Goal: Information Seeking & Learning: Learn about a topic

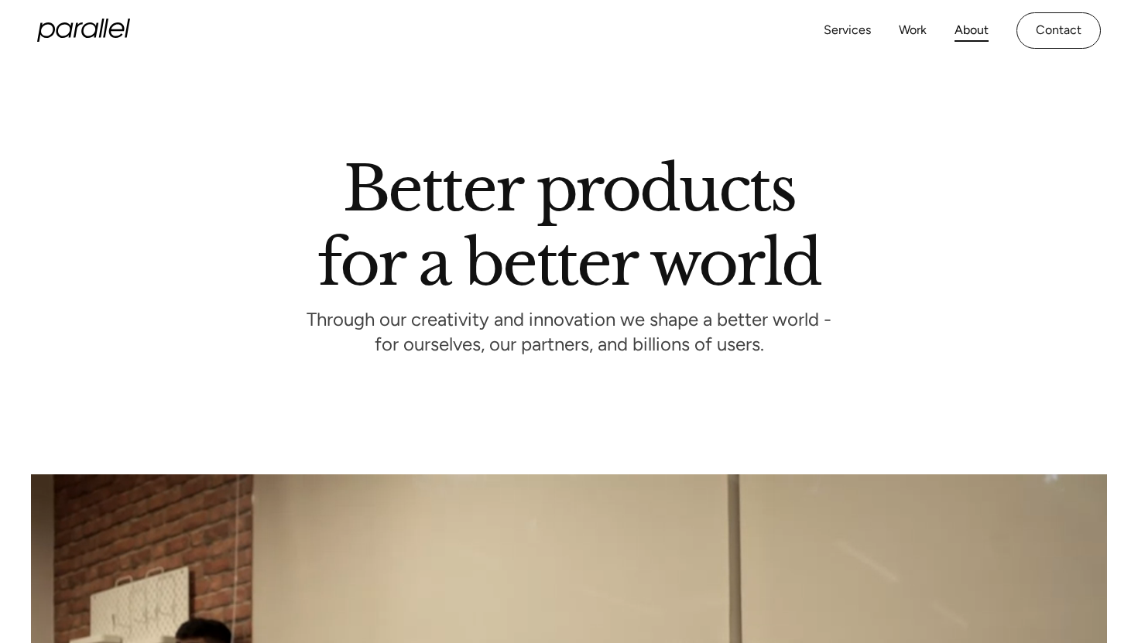
click at [112, 39] on icon "home" at bounding box center [83, 30] width 93 height 23
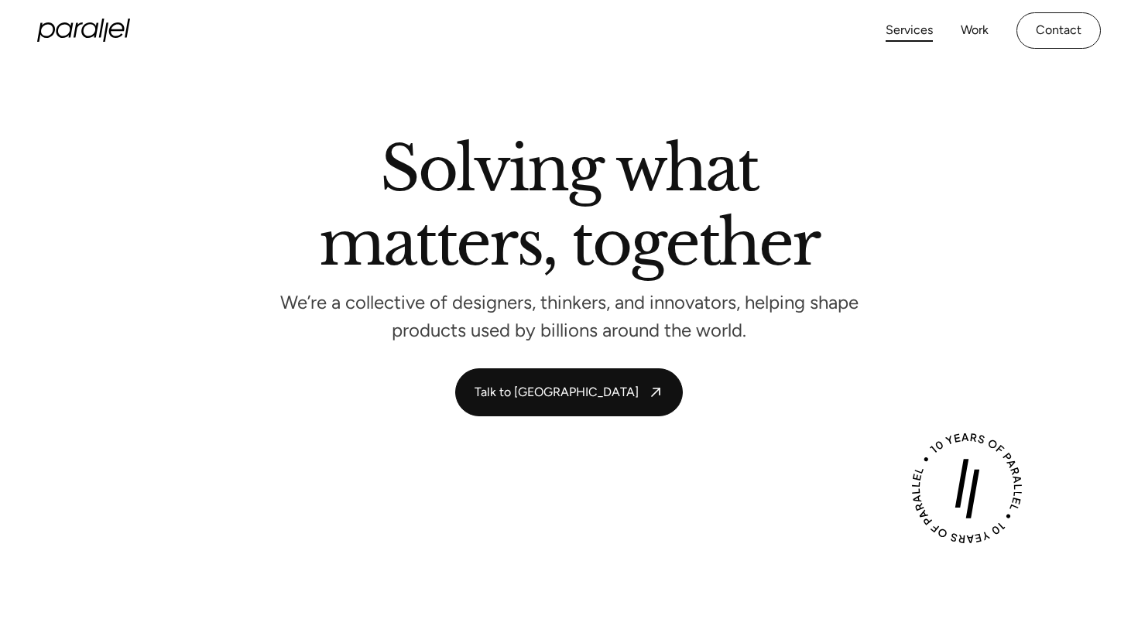
click at [911, 29] on link "Services" at bounding box center [909, 30] width 47 height 22
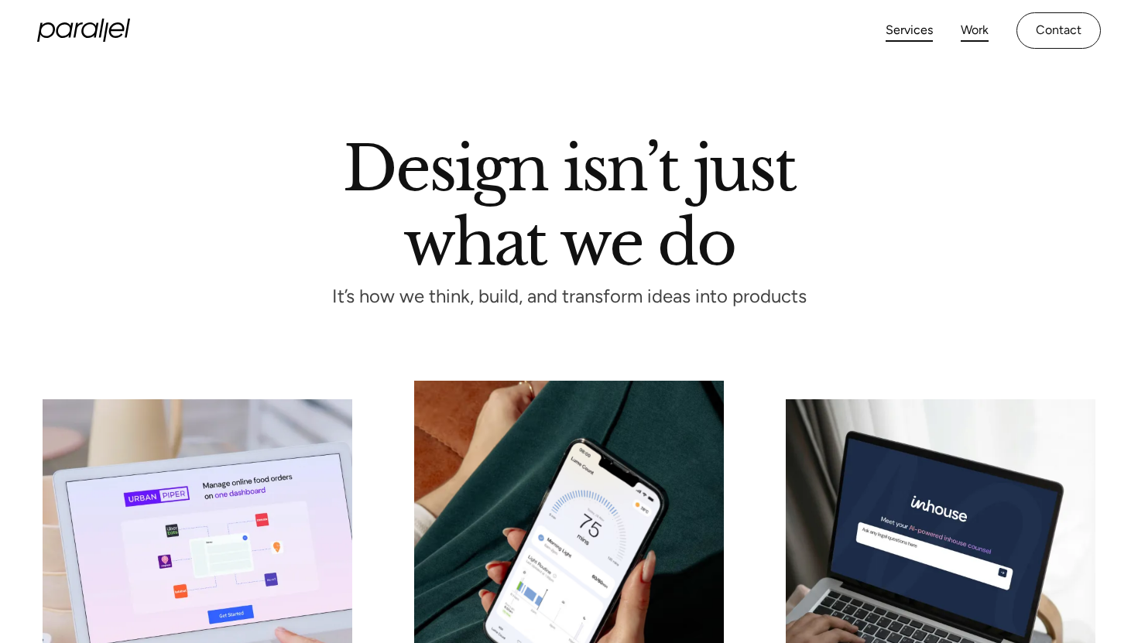
click at [976, 35] on link "Work" at bounding box center [975, 30] width 28 height 22
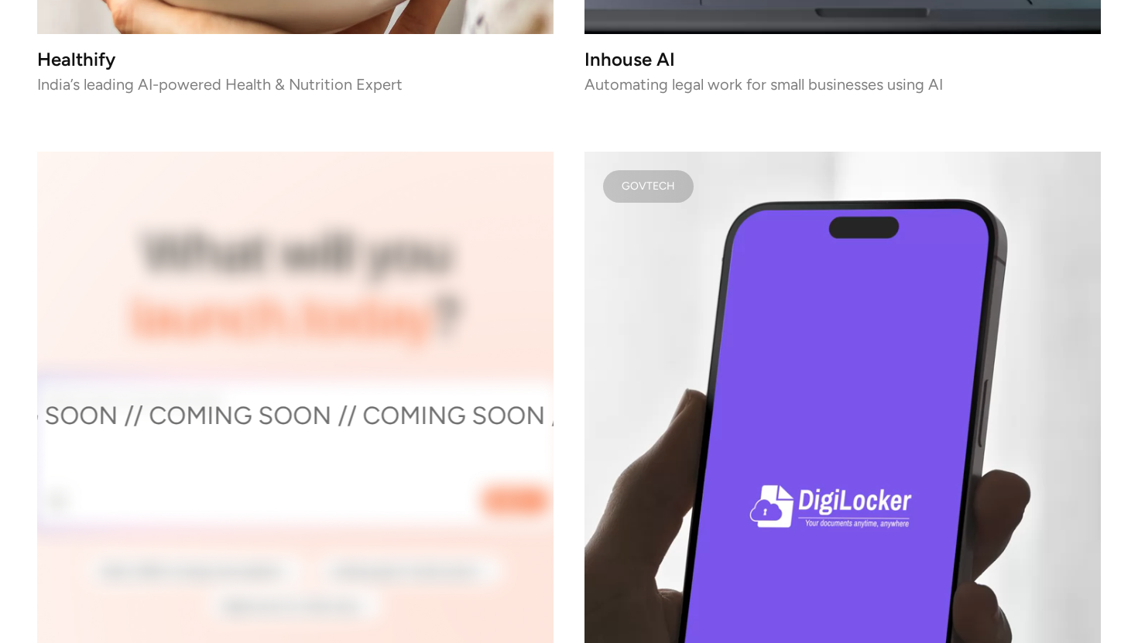
scroll to position [5027, 0]
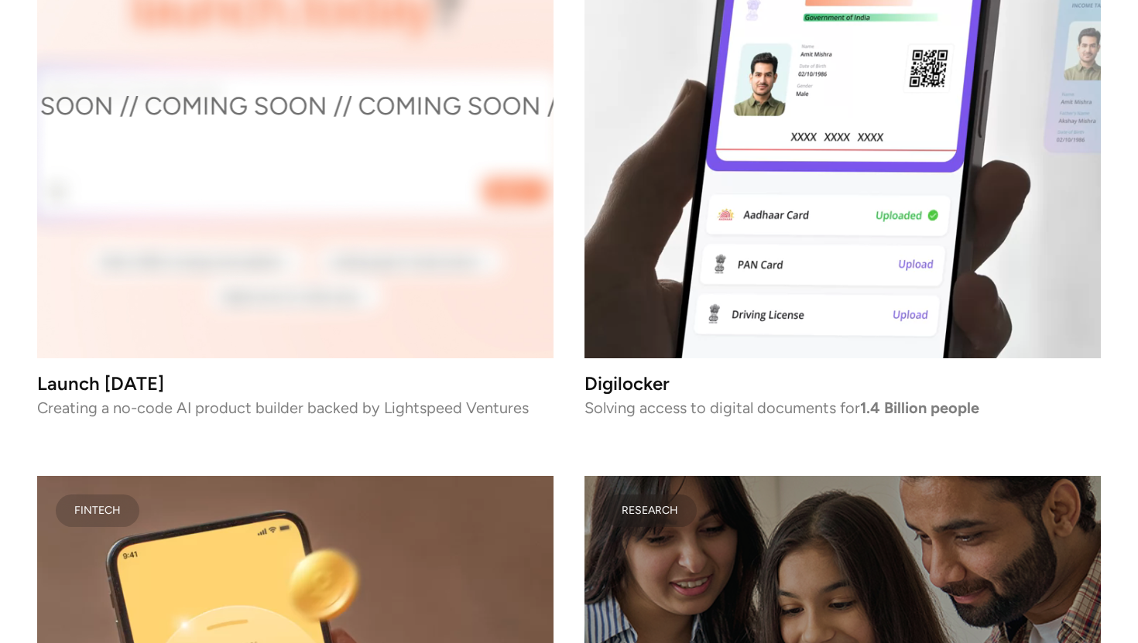
click at [872, 219] on video at bounding box center [843, 100] width 516 height 516
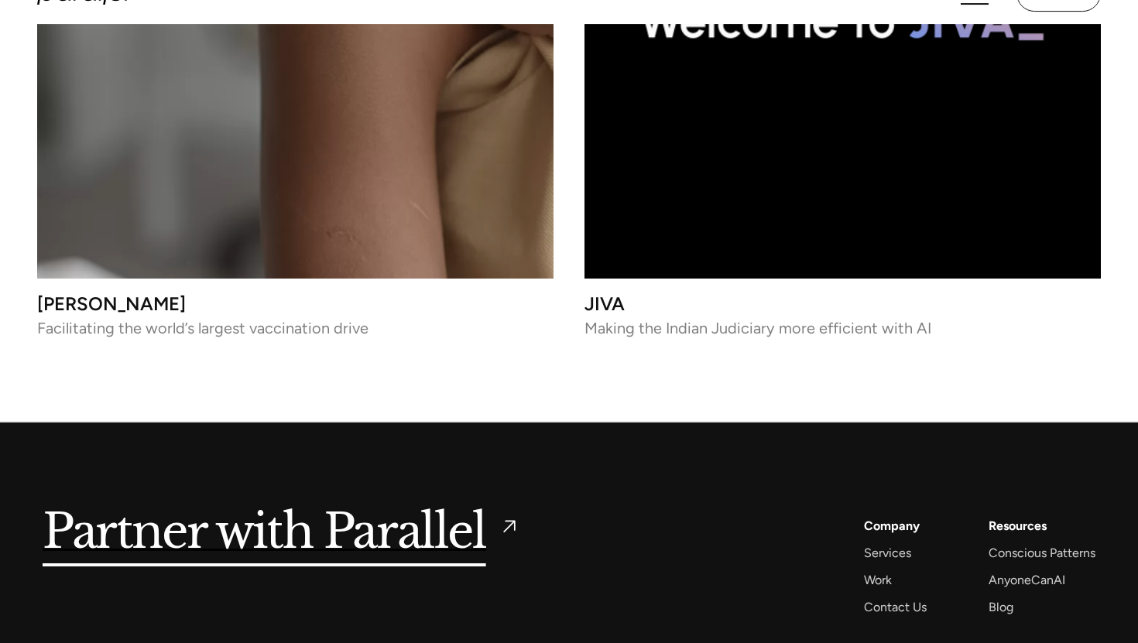
scroll to position [6889, 0]
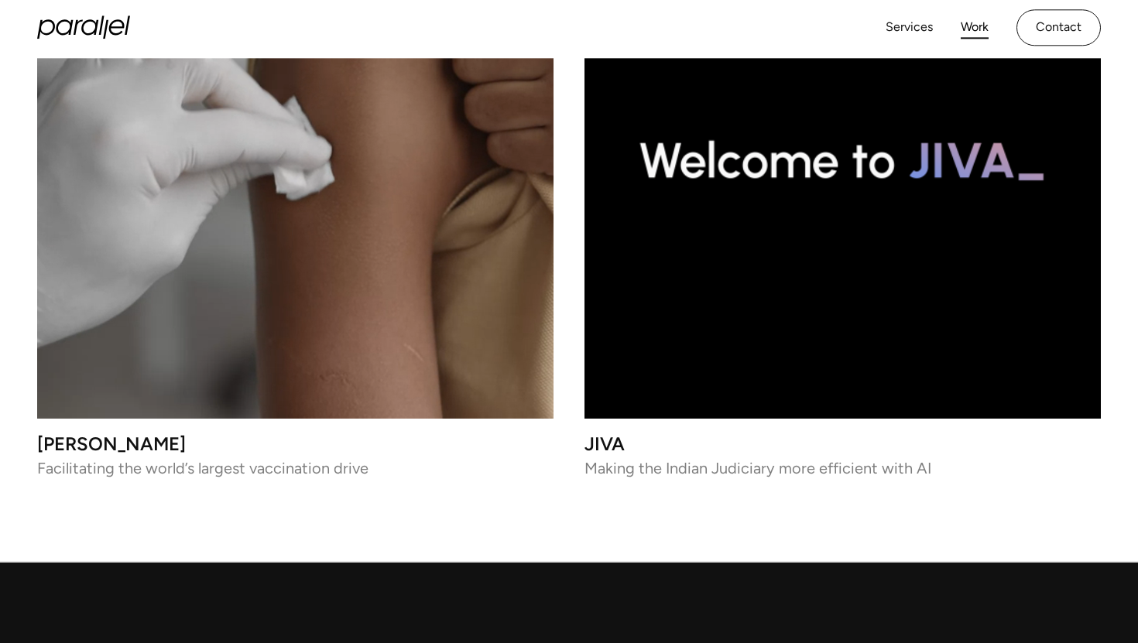
click at [303, 362] on video at bounding box center [295, 160] width 516 height 516
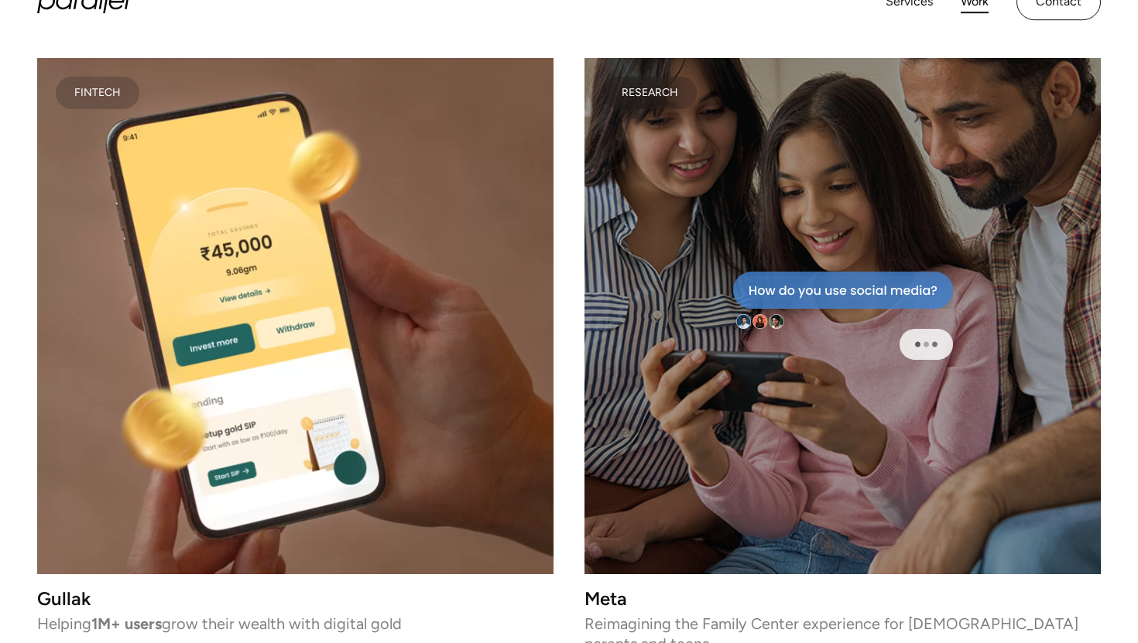
scroll to position [5278, 0]
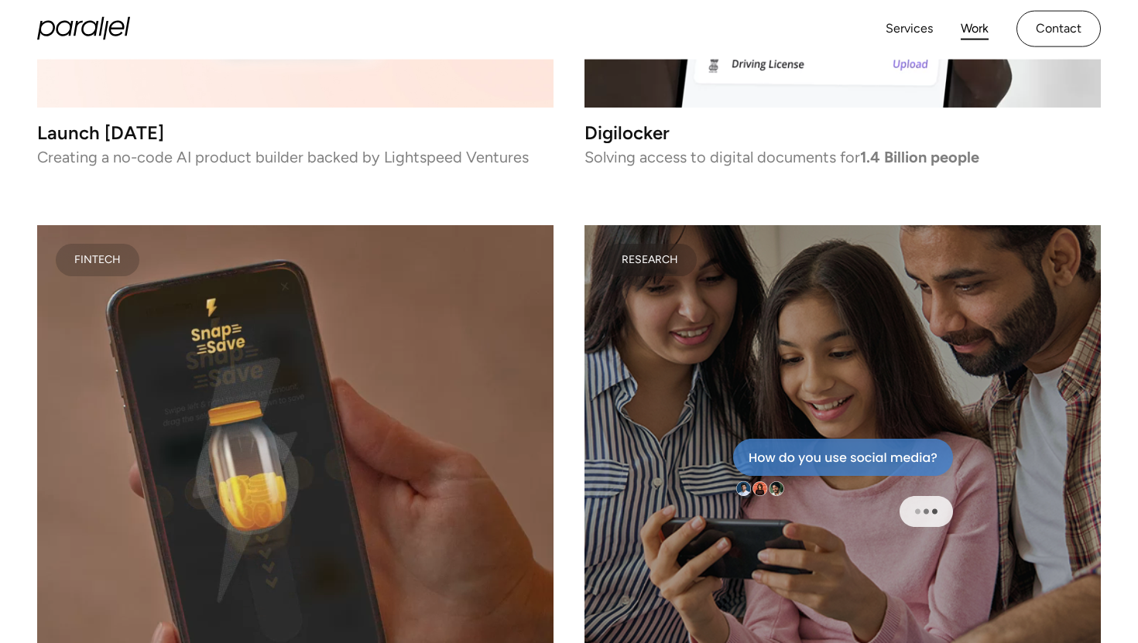
click at [314, 443] on video at bounding box center [295, 483] width 516 height 516
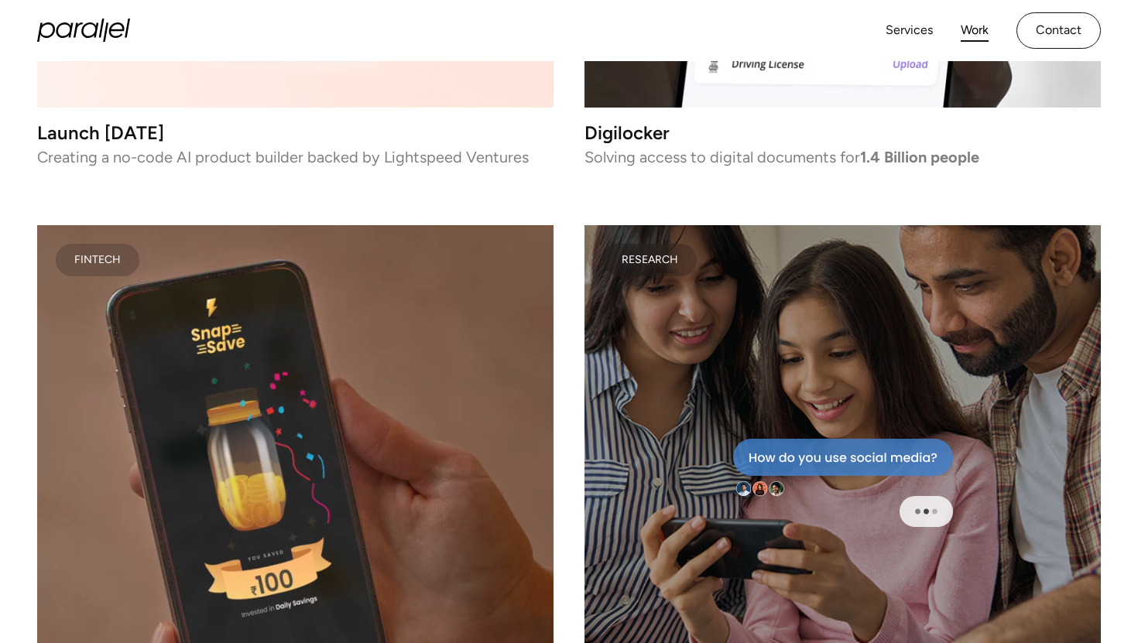
click at [687, 306] on div at bounding box center [843, 483] width 516 height 516
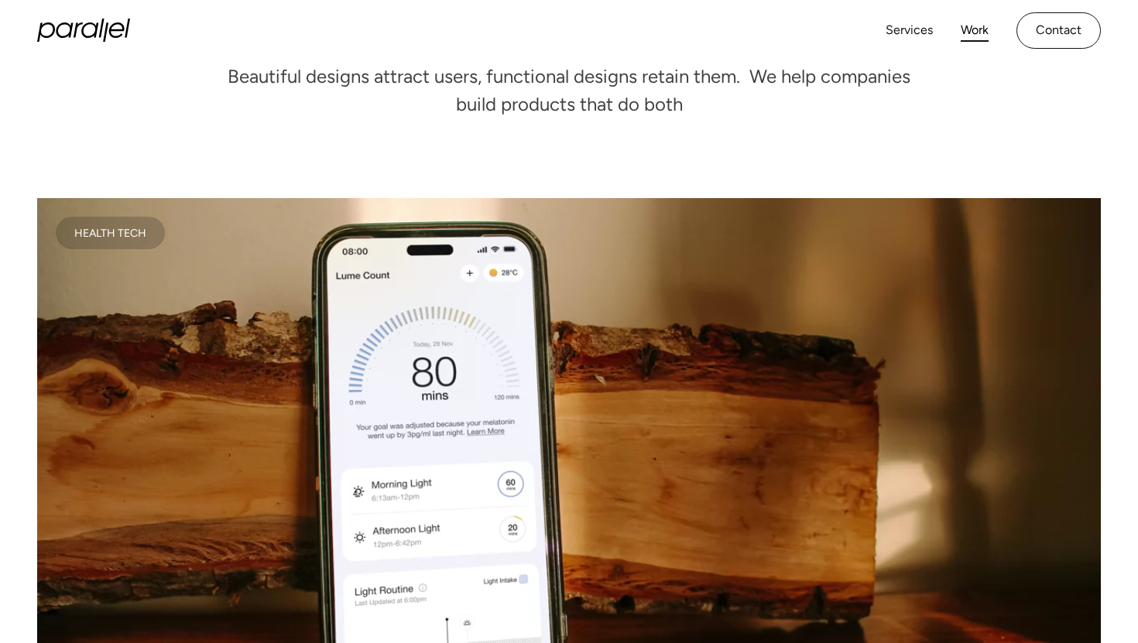
scroll to position [0, 0]
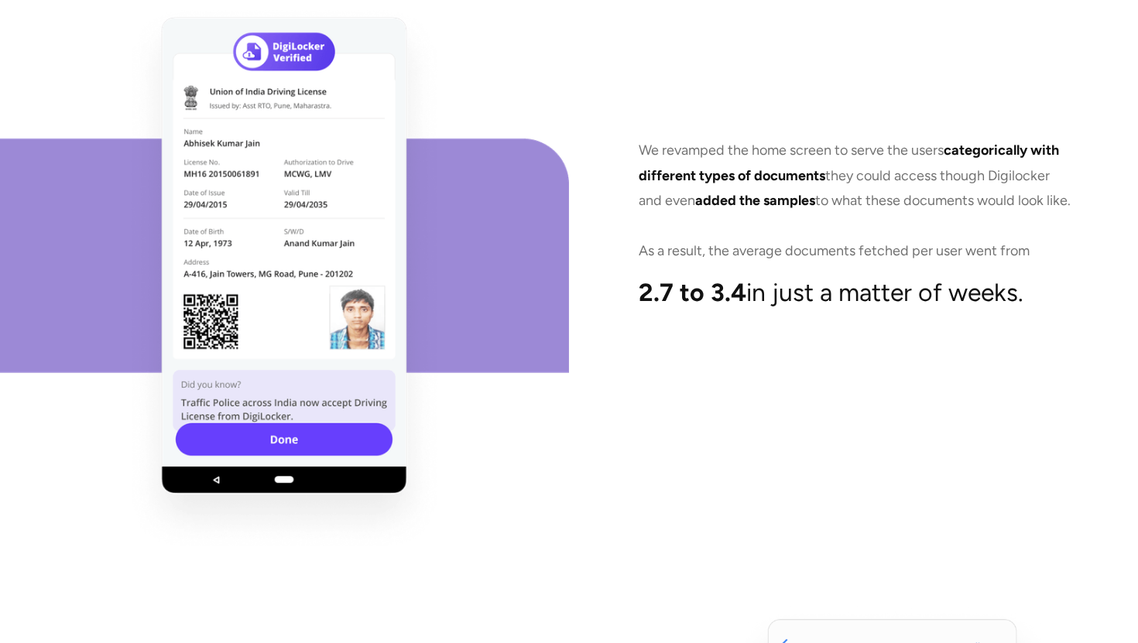
scroll to position [7897, 0]
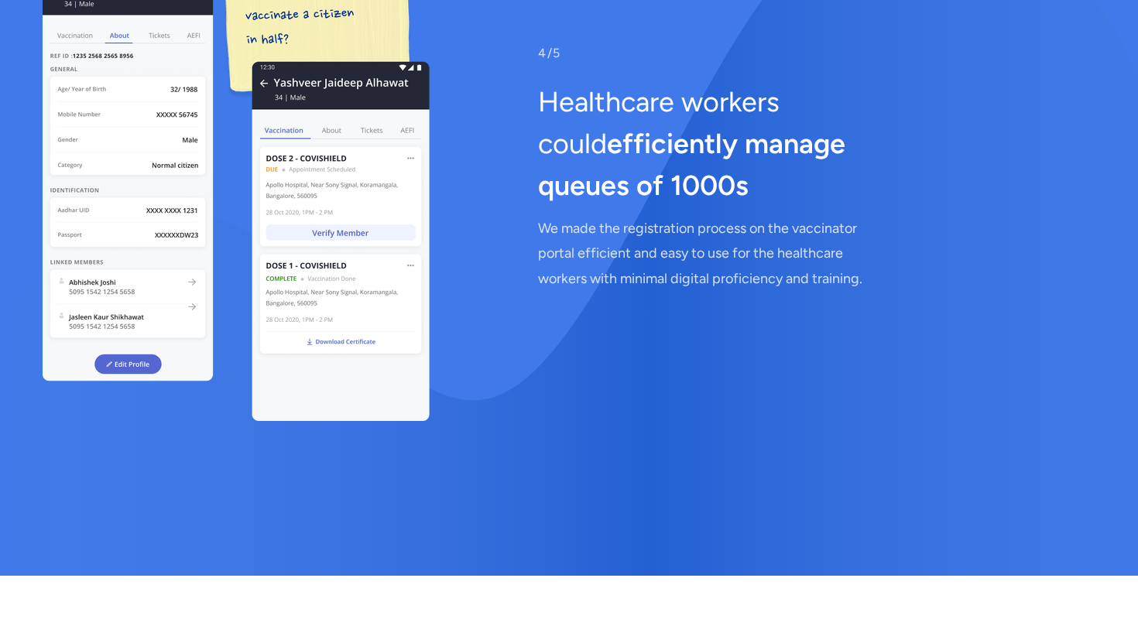
scroll to position [8144, 0]
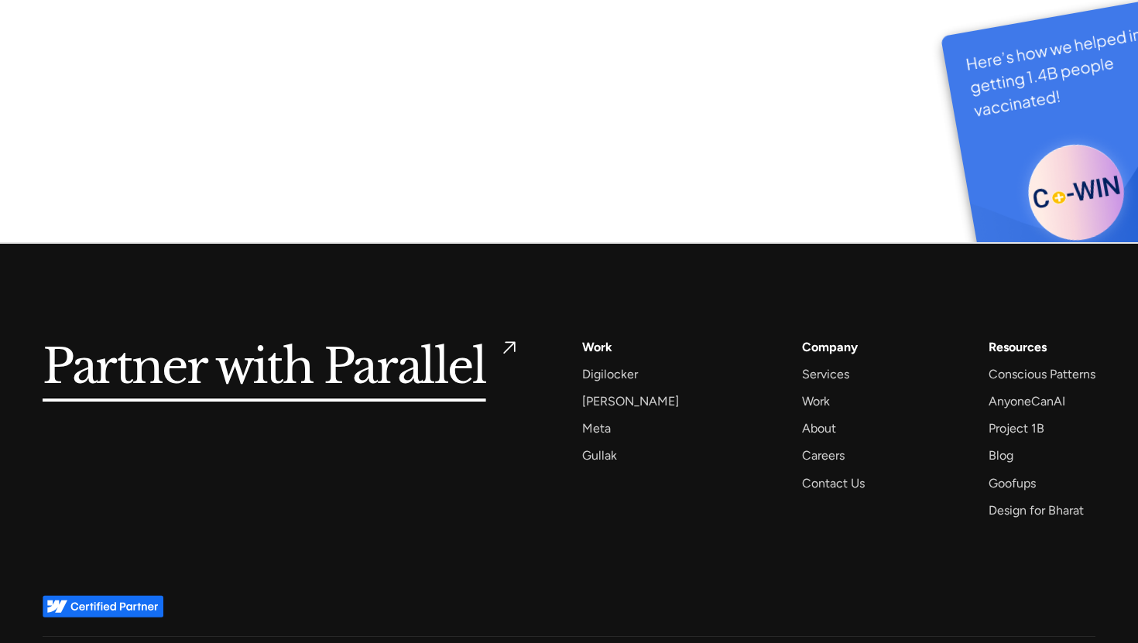
scroll to position [8455, 0]
